Goal: Task Accomplishment & Management: Use online tool/utility

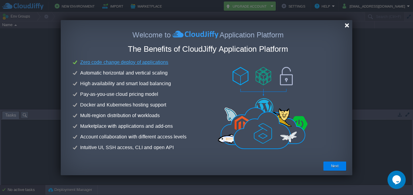
click at [346, 23] on div at bounding box center [347, 25] width 5 height 5
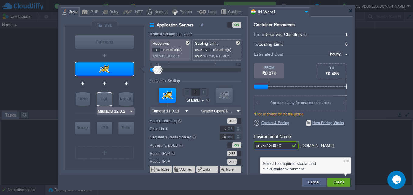
type input "Tomcat 11.0.11"
click at [123, 69] on div at bounding box center [104, 68] width 58 height 13
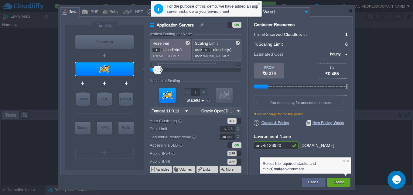
click at [352, 12] on div at bounding box center [351, 11] width 5 height 5
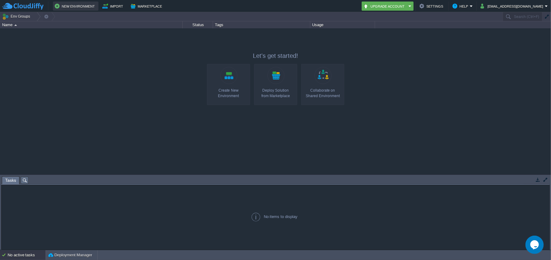
click at [79, 6] on button "New Environment" at bounding box center [76, 5] width 42 height 7
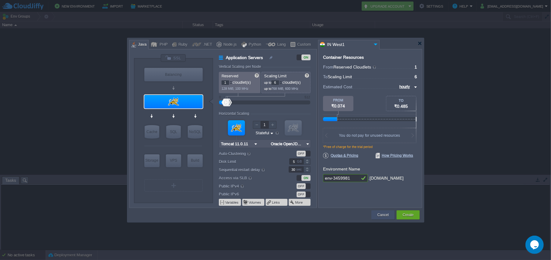
click at [372, 195] on div "Cancel" at bounding box center [382, 214] width 23 height 9
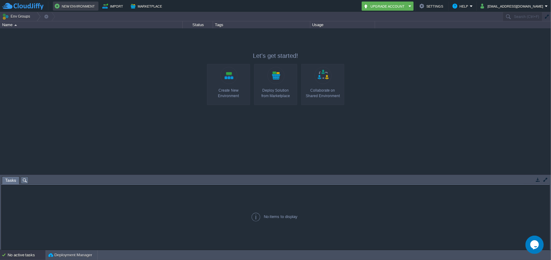
click at [64, 3] on button "New Environment" at bounding box center [76, 5] width 42 height 7
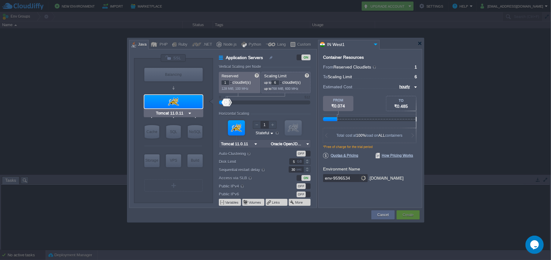
click at [177, 98] on div at bounding box center [173, 101] width 58 height 13
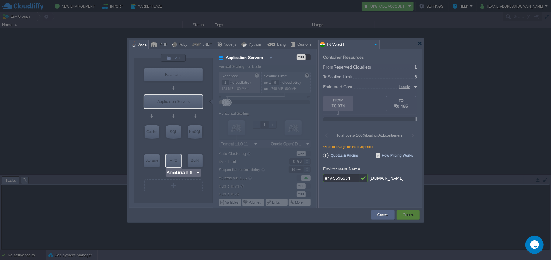
click at [180, 175] on input "AlmaLinux 9.6" at bounding box center [181, 172] width 29 height 6
click at [184, 195] on div "More..." at bounding box center [183, 210] width 33 height 7
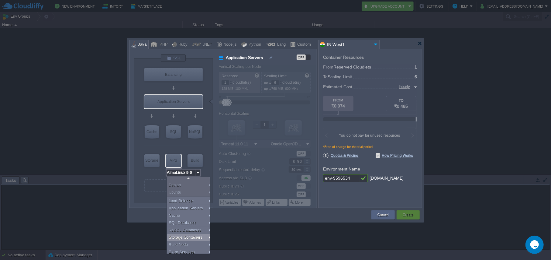
scroll to position [12, 0]
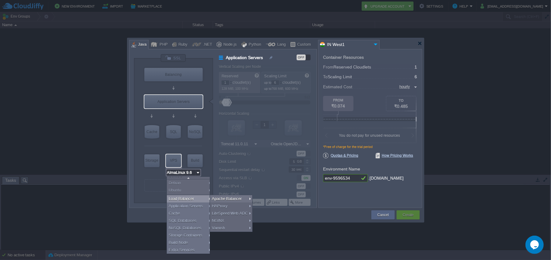
click at [168, 173] on input "AlmaLinux 9.6" at bounding box center [181, 172] width 29 height 6
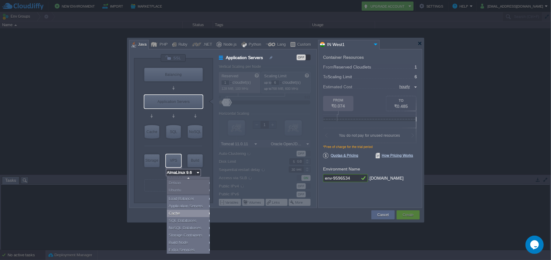
scroll to position [0, 0]
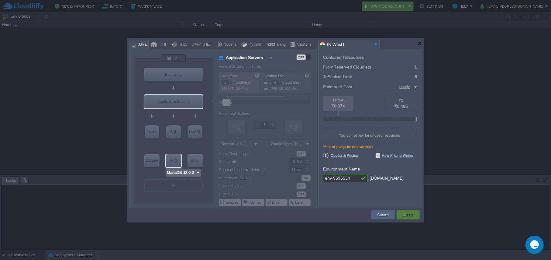
type input "Tomcat 11.0.11"
click at [176, 99] on div "Application Servers" at bounding box center [173, 101] width 58 height 13
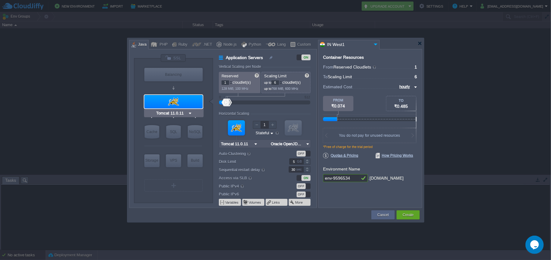
click at [178, 116] on input "Tomcat 11.0.11" at bounding box center [171, 113] width 33 height 6
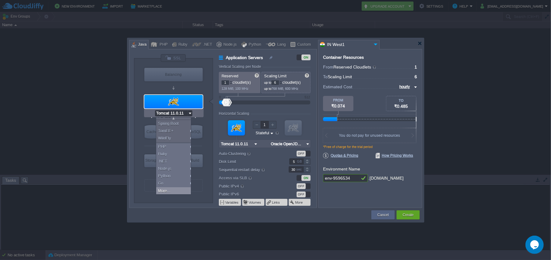
click at [168, 190] on div "More..." at bounding box center [174, 190] width 37 height 7
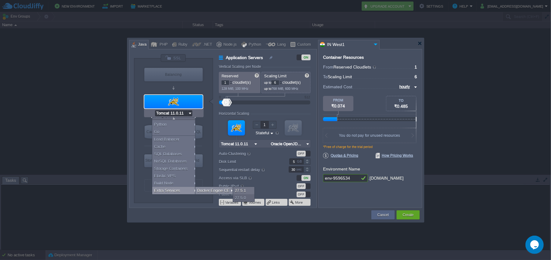
click at [210, 190] on div "Docker Engine CE" at bounding box center [214, 190] width 39 height 7
type input "Extra Services"
type input "Docker Engine CE 27.5.1"
type input "null"
type input "27.5.1-almalin..."
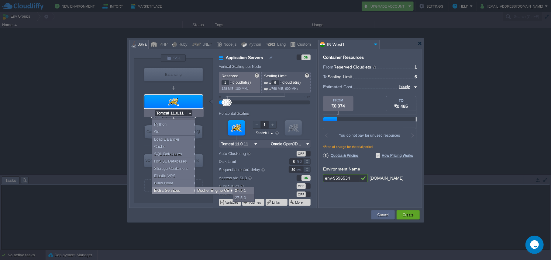
type input "Stateless"
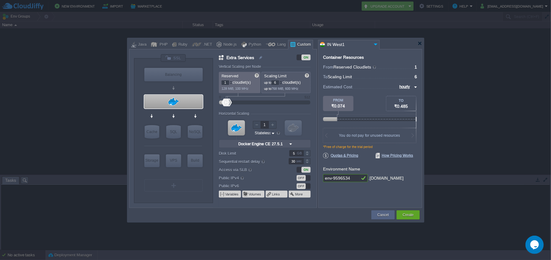
scroll to position [0, 0]
type input "Docker Engine CE 27.5.1"
click at [224, 81] on input "1" at bounding box center [226, 82] width 8 height 5
type input "11"
click at [297, 154] on div "GB" at bounding box center [300, 153] width 6 height 6
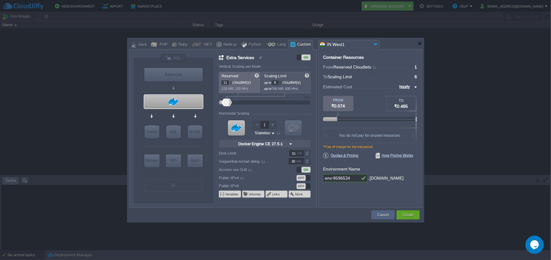
type input "511"
type input "11"
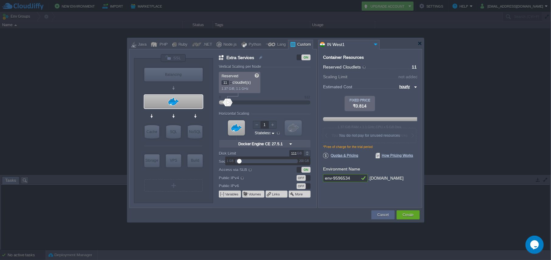
scroll to position [0, 15]
type input "20"
click at [332, 195] on td at bounding box center [249, 214] width 241 height 11
click at [305, 171] on div "ON" at bounding box center [306, 170] width 9 height 6
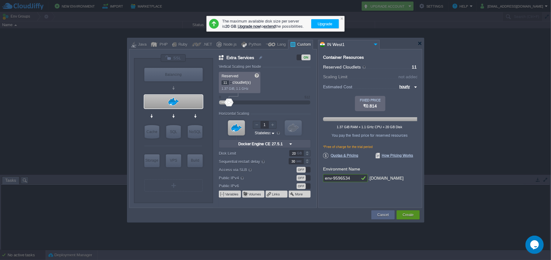
click at [405, 195] on div "Create" at bounding box center [408, 214] width 14 height 9
